Goal: Check status: Check status

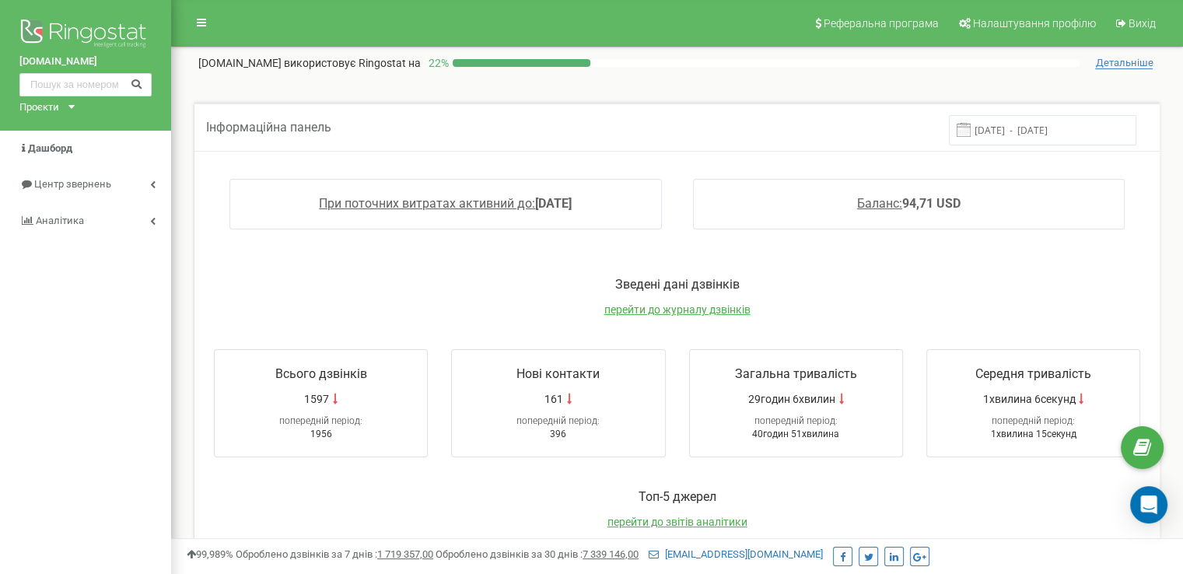
click at [1044, 129] on input "[DATE] - [DATE]" at bounding box center [1042, 130] width 187 height 30
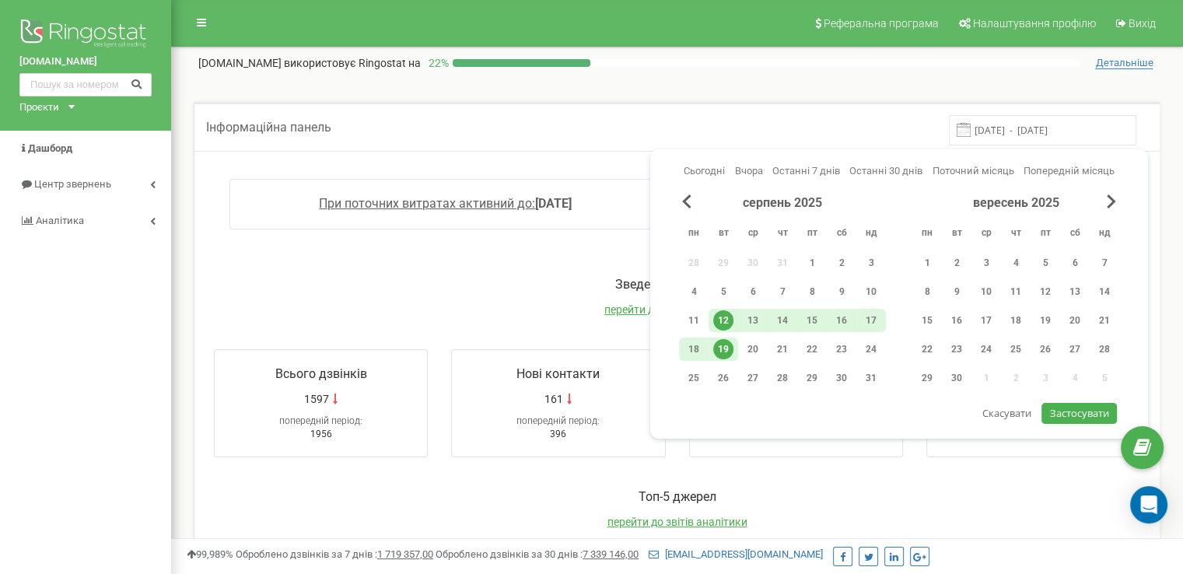
click at [764, 475] on div "Toп-5 джерел перейти до звітів аналітики Джерело Канал Всього дзвінків Унікальн…" at bounding box center [677, 560] width 958 height 174
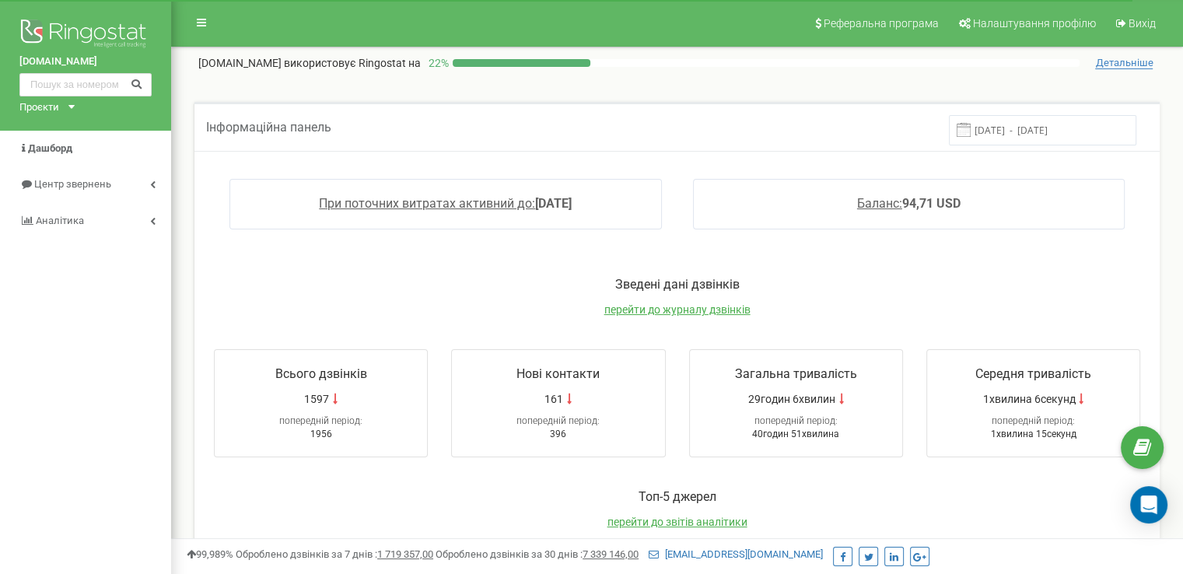
click at [974, 138] on input "[DATE] - [DATE]" at bounding box center [1042, 130] width 187 height 30
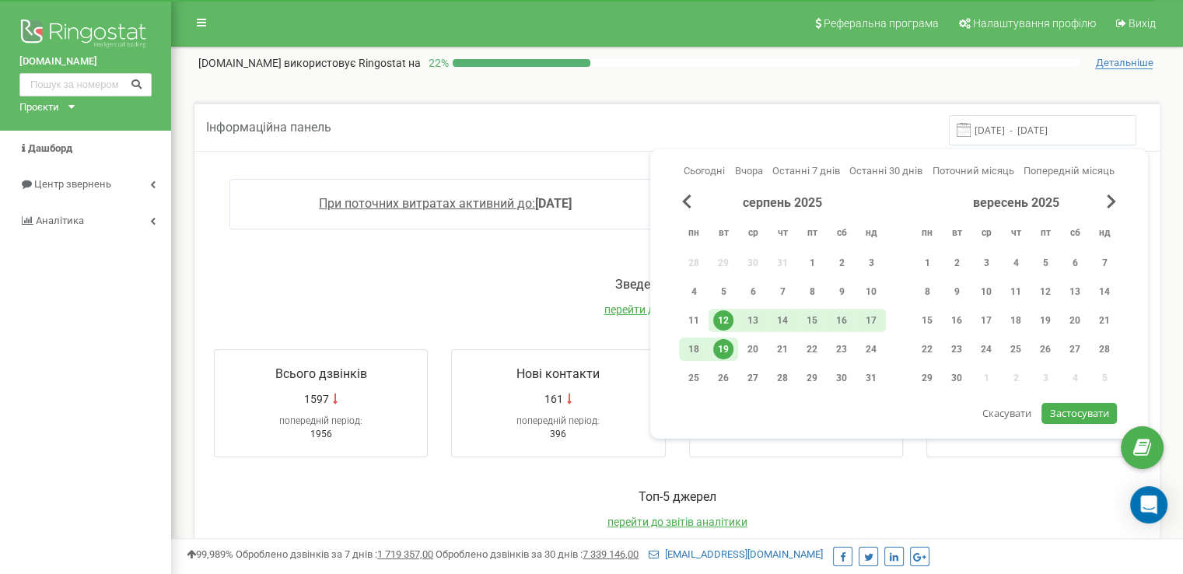
click at [729, 342] on div "19" at bounding box center [723, 349] width 20 height 20
click at [1096, 412] on span "Застосувати" at bounding box center [1079, 413] width 59 height 14
type input "19.08.2025 - 19.08.2025"
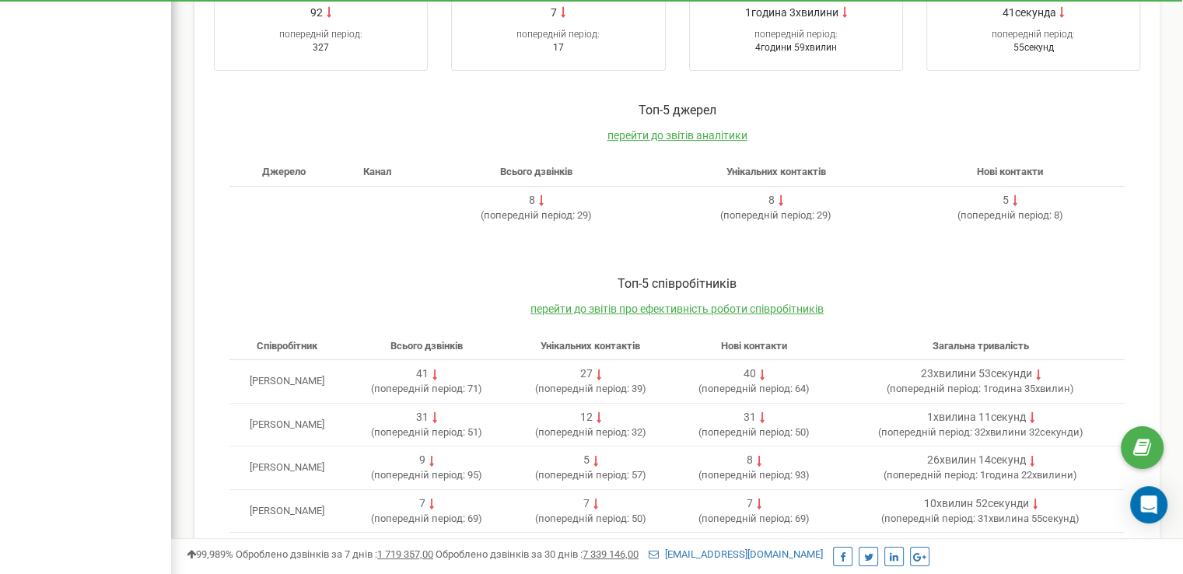
scroll to position [451, 0]
